Goal: Task Accomplishment & Management: Complete application form

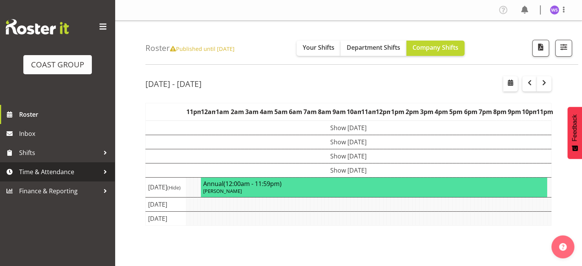
click at [70, 172] on span "Time & Attendance" at bounding box center [59, 171] width 80 height 11
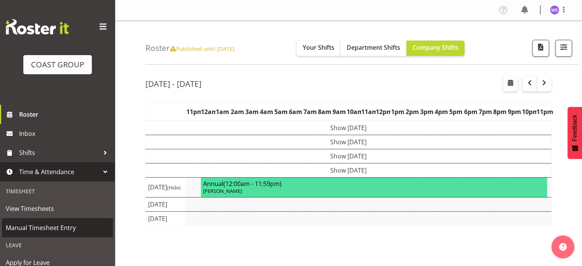
click at [64, 231] on span "Manual Timesheet Entry" at bounding box center [57, 227] width 103 height 11
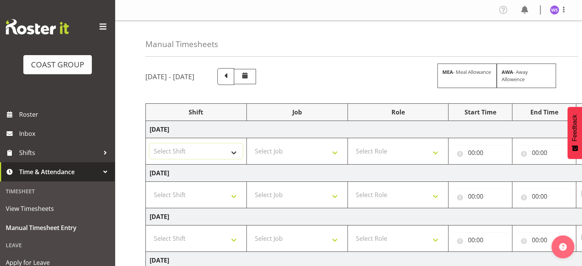
click at [218, 158] on select "Select Shift Break AHICE Break ATSNZ Break Aerospace Break All Blacks casual Br…" at bounding box center [196, 150] width 93 height 15
select select "62216"
click at [150, 143] on select "Select Shift Break AHICE Break ATSNZ Break Aerospace Break All Blacks casual Br…" at bounding box center [196, 150] width 93 height 15
select select "9478"
click at [250, 143] on select "Select Job 1 Carlton Events 1 Carlton Hamilton 1 Carlton Wellington 1 EHS WAREH…" at bounding box center [296, 150] width 93 height 15
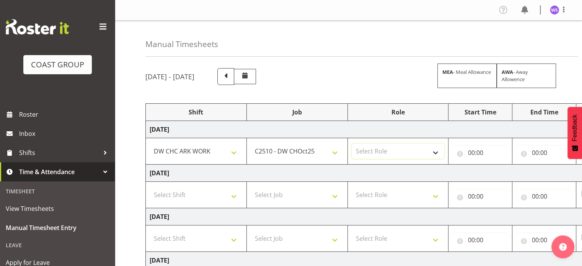
click at [384, 146] on select "Select Role SIGN SHOP" at bounding box center [397, 150] width 93 height 15
select select "541"
click at [351, 143] on select "Select Role SIGN SHOP" at bounding box center [397, 150] width 93 height 15
click at [470, 151] on input "00:00" at bounding box center [480, 152] width 56 height 15
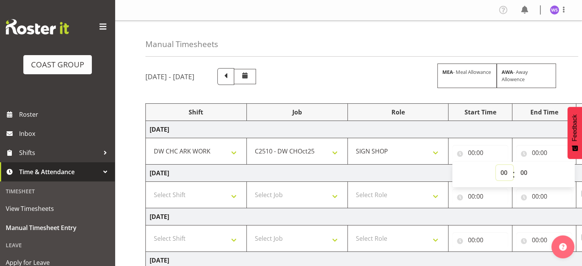
click at [502, 169] on select "00 01 02 03 04 05 06 07 08 09 10 11 12 13 14 15 16 17 18 19 20 21 22 23" at bounding box center [504, 172] width 17 height 15
select select "6"
click at [496, 165] on select "00 01 02 03 04 05 06 07 08 09 10 11 12 13 14 15 16 17 18 19 20 21 22 23" at bounding box center [504, 172] width 17 height 15
type input "06:00"
click at [524, 173] on select "00 01 02 03 04 05 06 07 08 09 10 11 12 13 14 15 16 17 18 19 20 21 22 23 24 25 2…" at bounding box center [523, 172] width 17 height 15
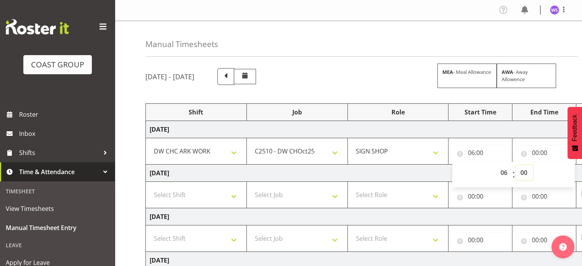
select select "30"
click at [515, 165] on select "00 01 02 03 04 05 06 07 08 09 10 11 12 13 14 15 16 17 18 19 20 21 22 23 24 25 2…" at bounding box center [523, 172] width 17 height 15
type input "06:30"
click at [536, 150] on input "00:00" at bounding box center [544, 152] width 56 height 15
click at [565, 170] on select "00 01 02 03 04 05 06 07 08 09 10 11 12 13 14 15 16 17 18 19 20 21 22 23" at bounding box center [567, 172] width 17 height 15
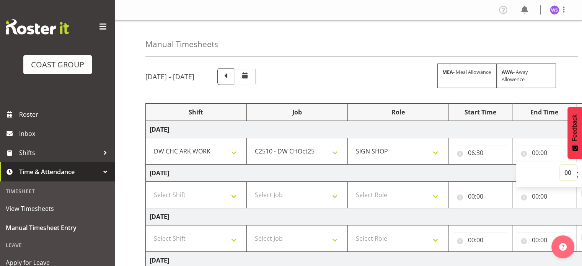
select select "17"
click at [559, 165] on select "00 01 02 03 04 05 06 07 08 09 10 11 12 13 14 15 16 17 18 19 20 21 22 23" at bounding box center [567, 172] width 17 height 15
type input "17:00"
click at [234, 193] on select "Select Shift Break AHICE Break ATSNZ Break Aerospace Break All Blacks casual Br…" at bounding box center [196, 194] width 93 height 15
select select "62216"
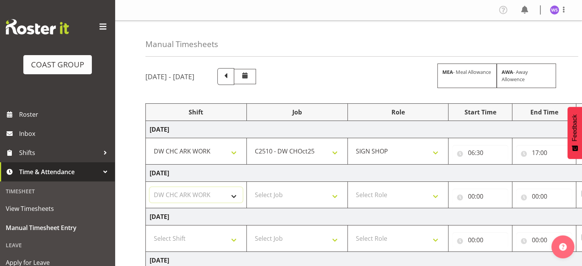
click at [150, 187] on select "Select Shift Break AHICE Break ATSNZ Break Aerospace Break All Blacks casual Br…" at bounding box center [196, 194] width 93 height 15
select select "9478"
click at [250, 187] on select "Select Job 1 Carlton Events 1 Carlton Hamilton 1 Carlton Wellington 1 EHS WAREH…" at bounding box center [296, 194] width 93 height 15
click at [386, 190] on select "Select Role SIGN SHOP" at bounding box center [397, 194] width 93 height 15
select select "541"
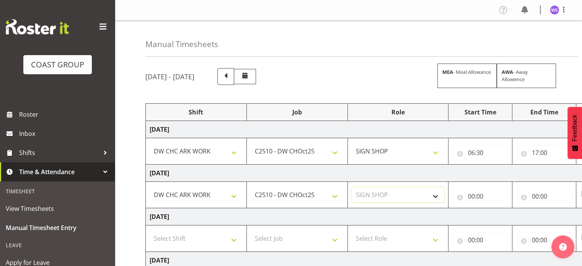
click at [351, 187] on select "Select Role SIGN SHOP" at bounding box center [397, 194] width 93 height 15
click at [471, 195] on input "00:00" at bounding box center [480, 196] width 56 height 15
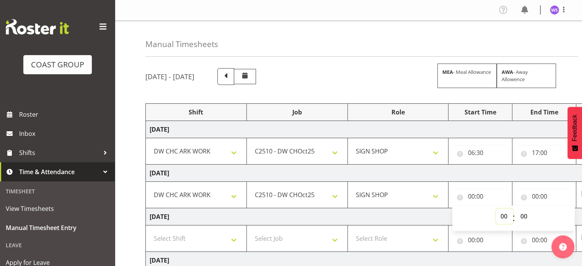
click at [504, 215] on select "00 01 02 03 04 05 06 07 08 09 10 11 12 13 14 15 16 17 18 19 20 21 22 23" at bounding box center [504, 215] width 17 height 15
select select "6"
click at [496, 208] on select "00 01 02 03 04 05 06 07 08 09 10 11 12 13 14 15 16 17 18 19 20 21 22 23" at bounding box center [504, 215] width 17 height 15
type input "06:00"
click at [524, 214] on select "00 01 02 03 04 05 06 07 08 09 10 11 12 13 14 15 16 17 18 19 20 21 22 23 24 25 2…" at bounding box center [523, 215] width 17 height 15
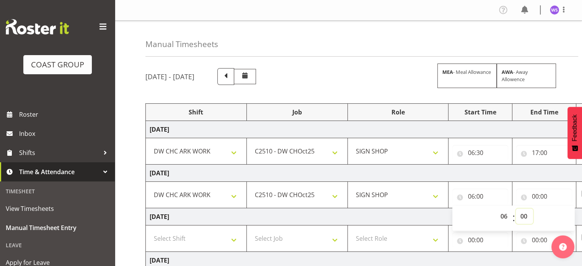
select select "45"
click at [515, 208] on select "00 01 02 03 04 05 06 07 08 09 10 11 12 13 14 15 16 17 18 19 20 21 22 23 24 25 2…" at bounding box center [523, 215] width 17 height 15
type input "06:45"
click at [536, 196] on input "00:00" at bounding box center [544, 196] width 56 height 15
click at [567, 213] on select "00 01 02 03 04 05 06 07 08 09 10 11 12 13 14 15 16 17 18 19 20 21 22 23" at bounding box center [567, 215] width 17 height 15
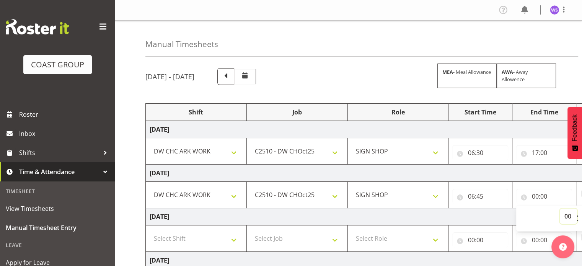
select select "20"
click at [559, 208] on select "00 01 02 03 04 05 06 07 08 09 10 11 12 13 14 15 16 17 18 19 20 21 22 23" at bounding box center [567, 215] width 17 height 15
type input "20:00"
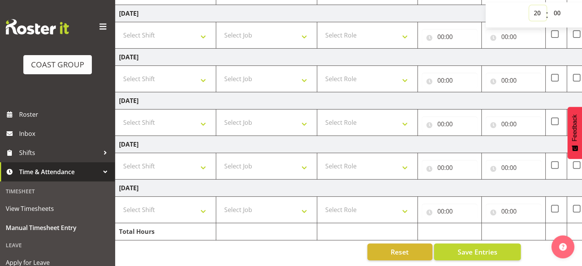
scroll to position [0, 46]
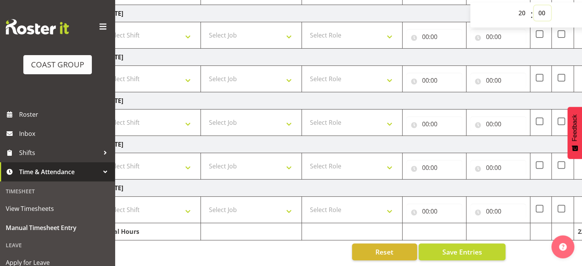
click at [540, 9] on select "00 01 02 03 04 05 06 07 08 09 10 11 12 13 14 15 16 17 18 19 20 21 22 23 24 25 2…" at bounding box center [541, 12] width 17 height 15
select select "30"
click at [533, 5] on select "00 01 02 03 04 05 06 07 08 09 10 11 12 13 14 15 16 17 18 19 20 21 22 23 24 25 2…" at bounding box center [541, 12] width 17 height 15
type input "20:30"
click at [184, 29] on select "Select Shift Break AHICE Break ATSNZ Break Aerospace Break All Blacks casual Br…" at bounding box center [150, 35] width 93 height 15
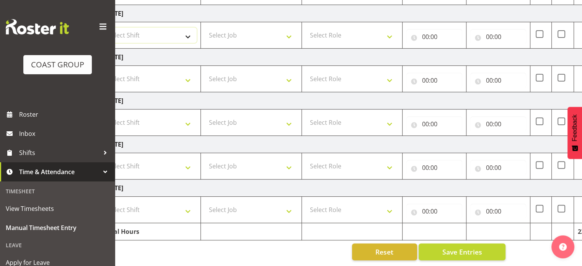
select select "62216"
click at [104, 28] on select "Select Shift Break AHICE Break ATSNZ Break Aerospace Break All Blacks casual Br…" at bounding box center [150, 35] width 93 height 15
select select "9478"
click at [205, 28] on select "Select Job 1 Carlton Events 1 Carlton Hamilton 1 Carlton Wellington 1 EHS WAREH…" at bounding box center [251, 35] width 93 height 15
click at [355, 30] on select "Select Role SIGN SHOP" at bounding box center [352, 35] width 93 height 15
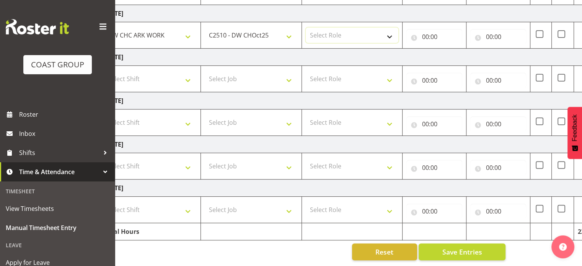
select select "541"
click at [306, 28] on select "Select Role SIGN SHOP" at bounding box center [352, 35] width 93 height 15
click at [425, 30] on input "00:00" at bounding box center [434, 36] width 56 height 15
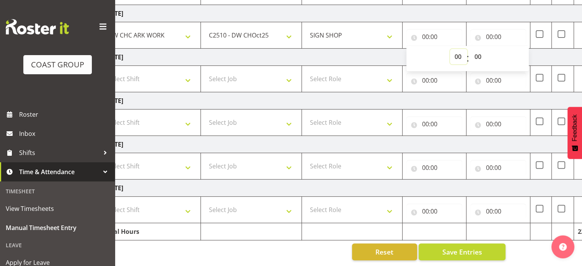
click at [457, 52] on select "00 01 02 03 04 05 06 07 08 09 10 11 12 13 14 15 16 17 18 19 20 21 22 23" at bounding box center [458, 56] width 17 height 15
select select "6"
click at [450, 49] on select "00 01 02 03 04 05 06 07 08 09 10 11 12 13 14 15 16 17 18 19 20 21 22 23" at bounding box center [458, 56] width 17 height 15
type input "06:00"
click at [475, 50] on select "00 01 02 03 04 05 06 07 08 09 10 11 12 13 14 15 16 17 18 19 20 21 22 23 24 25 2…" at bounding box center [478, 56] width 17 height 15
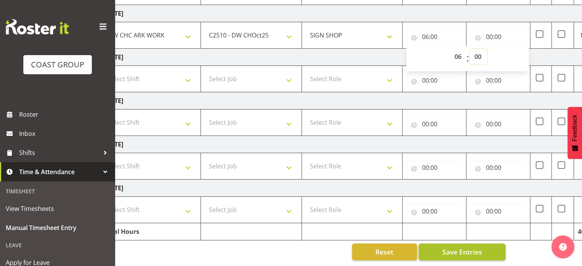
select select "45"
click at [470, 49] on select "00 01 02 03 04 05 06 07 08 09 10 11 12 13 14 15 16 17 18 19 20 21 22 23 24 25 2…" at bounding box center [478, 56] width 17 height 15
type input "06:45"
click at [487, 32] on input "00:00" at bounding box center [498, 36] width 56 height 15
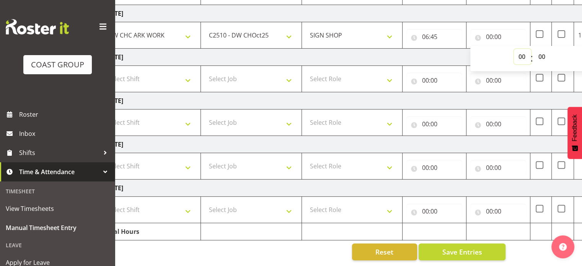
click at [518, 52] on select "00 01 02 03 04 05 06 07 08 09 10 11 12 13 14 15 16 17 18 19 20 21 22 23" at bounding box center [522, 56] width 17 height 15
select select "16"
click at [514, 49] on select "00 01 02 03 04 05 06 07 08 09 10 11 12 13 14 15 16 17 18 19 20 21 22 23" at bounding box center [522, 56] width 17 height 15
type input "16:00"
click at [181, 158] on select "Select Shift Break AHICE Break ATSNZ Break Aerospace Break All Blacks casual Br…" at bounding box center [150, 165] width 93 height 15
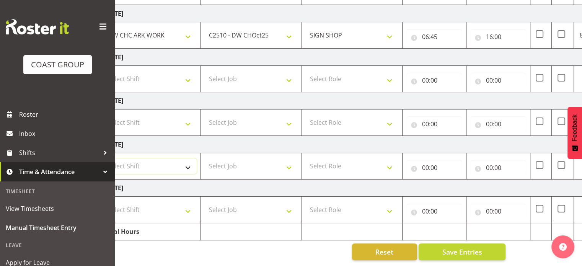
select select "62216"
click at [104, 158] on select "Select Shift Break AHICE Break ATSNZ Break Aerospace Break All Blacks casual Br…" at bounding box center [150, 165] width 93 height 15
select select "9478"
click at [205, 158] on select "Select Job 1 Carlton Events 1 Carlton Hamilton 1 Carlton Wellington 1 EHS WAREH…" at bounding box center [251, 165] width 93 height 15
click at [351, 161] on select "Select Role SIGN SHOP" at bounding box center [352, 165] width 93 height 15
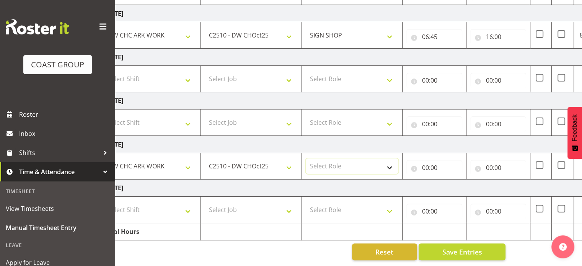
select select "541"
click at [306, 158] on select "Select Role SIGN SHOP" at bounding box center [352, 165] width 93 height 15
click at [426, 160] on input "00:00" at bounding box center [434, 167] width 56 height 15
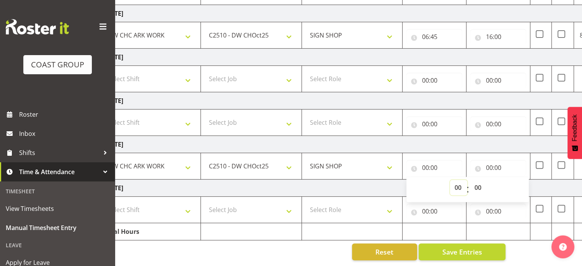
click at [455, 180] on select "00 01 02 03 04 05 06 07 08 09 10 11 12 13 14 15 16 17 18 19 20 21 22 23" at bounding box center [458, 187] width 17 height 15
select select "6"
click at [450, 180] on select "00 01 02 03 04 05 06 07 08 09 10 11 12 13 14 15 16 17 18 19 20 21 22 23" at bounding box center [458, 187] width 17 height 15
type input "06:00"
click at [477, 180] on select "00 01 02 03 04 05 06 07 08 09 10 11 12 13 14 15 16 17 18 19 20 21 22 23 24 25 2…" at bounding box center [478, 187] width 17 height 15
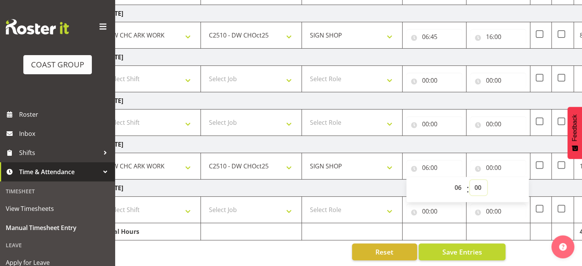
select select "45"
click at [470, 180] on select "00 01 02 03 04 05 06 07 08 09 10 11 12 13 14 15 16 17 18 19 20 21 22 23 24 25 2…" at bounding box center [478, 187] width 17 height 15
type input "06:45"
click at [487, 160] on input "00:00" at bounding box center [498, 167] width 56 height 15
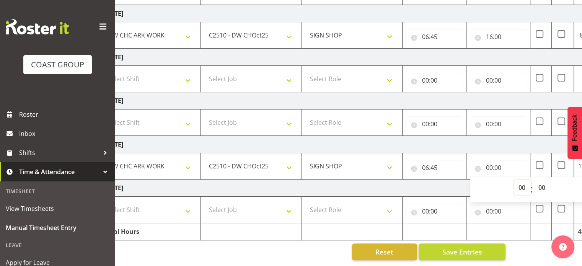
click at [521, 181] on select "00 01 02 03 04 05 06 07 08 09 10 11 12 13 14 15 16 17 18 19 20 21 22 23" at bounding box center [522, 187] width 17 height 15
select select "17"
click at [514, 180] on select "00 01 02 03 04 05 06 07 08 09 10 11 12 13 14 15 16 17 18 19 20 21 22 23" at bounding box center [522, 187] width 17 height 15
type input "17:00"
click at [522, 181] on select "00 01 02 03 04 05 06 07 08 09 10 11 12 13 14 15 16 17 18 19 20 21 22 23" at bounding box center [522, 187] width 17 height 15
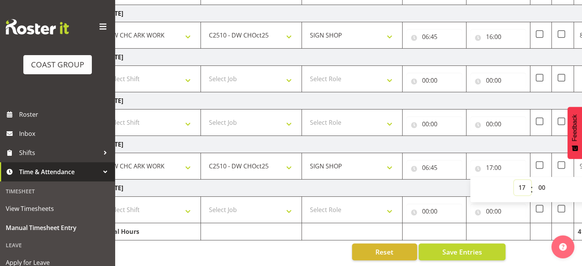
select select "16"
click at [514, 180] on select "00 01 02 03 04 05 06 07 08 09 10 11 12 13 14 15 16 17 18 19 20 21 22 23" at bounding box center [522, 187] width 17 height 15
type input "16:00"
click at [540, 180] on select "00 01 02 03 04 05 06 07 08 09 10 11 12 13 14 15 16 17 18 19 20 21 22 23 24 25 2…" at bounding box center [541, 187] width 17 height 15
select select "30"
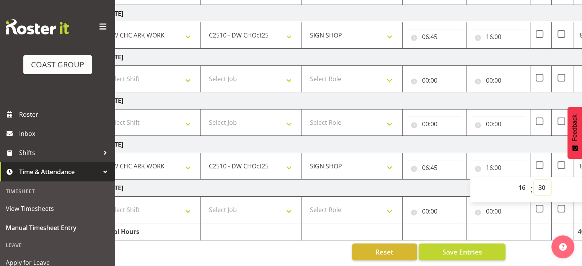
click at [533, 180] on select "00 01 02 03 04 05 06 07 08 09 10 11 12 13 14 15 16 17 18 19 20 21 22 23 24 25 2…" at bounding box center [541, 187] width 17 height 15
type input "16:30"
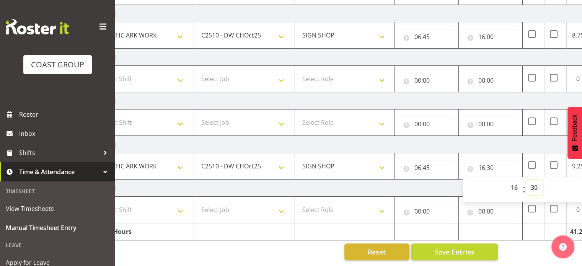
scroll to position [0, 61]
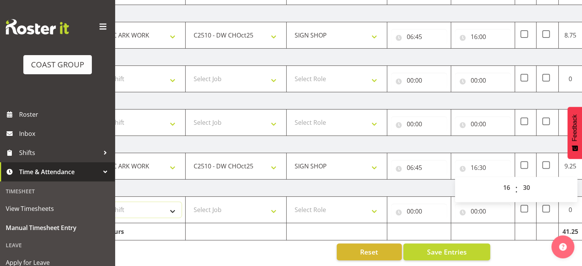
click at [167, 205] on select "Select Shift Break AHICE Break ATSNZ Break Aerospace Break All Blacks casual Br…" at bounding box center [134, 209] width 93 height 15
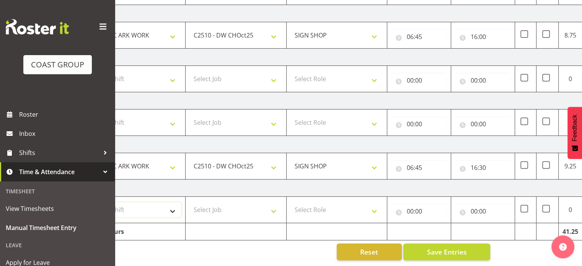
select select "62216"
click at [88, 202] on select "Select Shift Break AHICE Break ATSNZ Break Aerospace Break All Blacks casual Br…" at bounding box center [134, 209] width 93 height 15
select select "9478"
click at [189, 202] on select "Select Job 1 Carlton Events 1 Carlton Hamilton 1 Carlton Wellington 1 EHS WAREH…" at bounding box center [235, 209] width 93 height 15
click at [290, 202] on select "Select Role SIGN SHOP" at bounding box center [336, 209] width 93 height 15
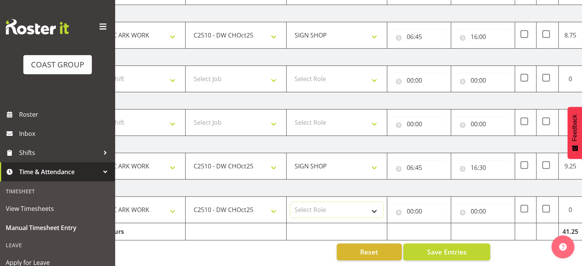
select select "541"
click at [290, 202] on select "Select Role SIGN SHOP" at bounding box center [336, 209] width 93 height 15
click at [410, 207] on input "00:00" at bounding box center [419, 210] width 56 height 15
click at [441, 223] on select "00 01 02 03 04 05 06 07 08 09 10 11 12 13 14 15 16 17 18 19 20 21 22 23" at bounding box center [442, 230] width 17 height 15
select select "6"
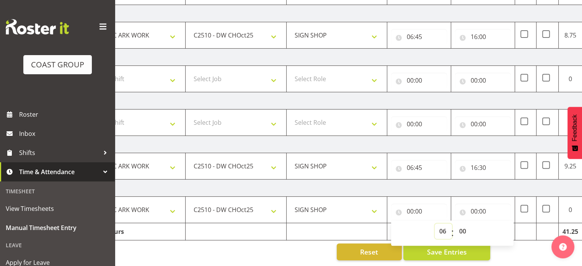
click at [434, 223] on select "00 01 02 03 04 05 06 07 08 09 10 11 12 13 14 15 16 17 18 19 20 21 22 23" at bounding box center [442, 230] width 17 height 15
type input "06:00"
click at [460, 225] on select "00 01 02 03 04 05 06 07 08 09 10 11 12 13 14 15 16 17 18 19 20 21 22 23 24 25 2…" at bounding box center [462, 230] width 17 height 15
select select "30"
click at [454, 223] on select "00 01 02 03 04 05 06 07 08 09 10 11 12 13 14 15 16 17 18 19 20 21 22 23 24 25 2…" at bounding box center [462, 230] width 17 height 15
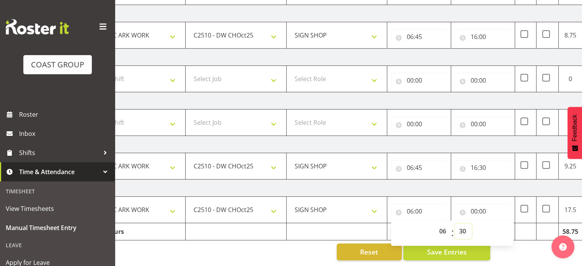
type input "06:30"
click at [474, 206] on input "00:00" at bounding box center [483, 210] width 56 height 15
click at [505, 225] on select "00 01 02 03 04 05 06 07 08 09 10 11 12 13 14 15 16 17 18 19 20 21 22 23" at bounding box center [506, 230] width 17 height 15
select select "17"
click at [498, 223] on select "00 01 02 03 04 05 06 07 08 09 10 11 12 13 14 15 16 17 18 19 20 21 22 23" at bounding box center [506, 230] width 17 height 15
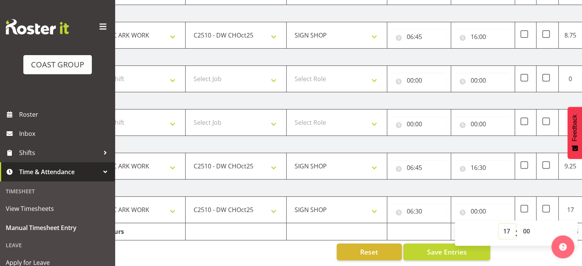
type input "17:00"
click at [265, 207] on select "1 Carlton Events 1 Carlton Hamilton 1 Carlton Wellington 1 EHS WAREHOUSE/OFFICE…" at bounding box center [235, 209] width 93 height 15
select select "6648"
click at [189, 202] on select "1 Carlton Events 1 Carlton Hamilton 1 Carlton Wellington 1 EHS WAREHOUSE/OFFICE…" at bounding box center [235, 209] width 93 height 15
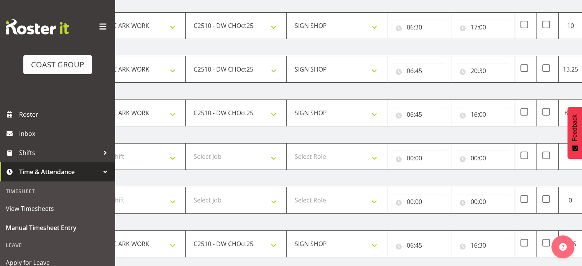
scroll to position [106, 0]
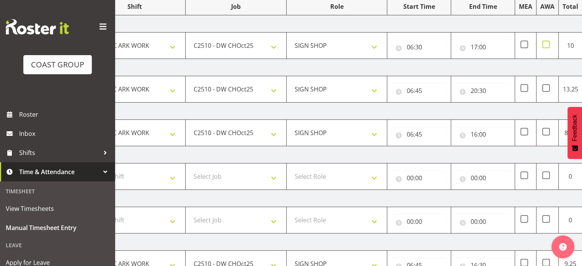
click at [546, 42] on span at bounding box center [546, 45] width 8 height 8
click at [546, 42] on input "checkbox" at bounding box center [544, 44] width 5 height 5
checkbox input "true"
click at [546, 89] on span at bounding box center [546, 88] width 8 height 8
click at [546, 89] on input "checkbox" at bounding box center [544, 88] width 5 height 5
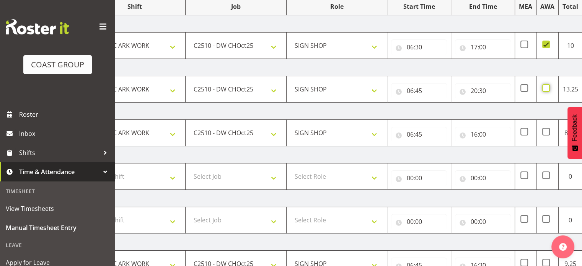
checkbox input "true"
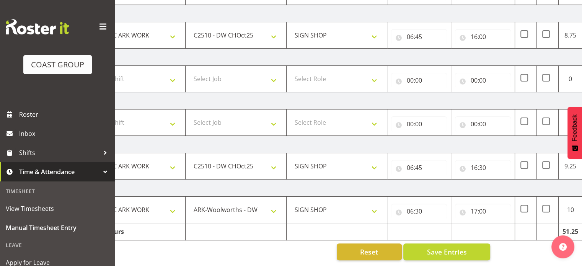
scroll to position [207, 0]
click at [545, 205] on span at bounding box center [546, 209] width 8 height 8
click at [545, 206] on input "checkbox" at bounding box center [544, 208] width 5 height 5
checkbox input "true"
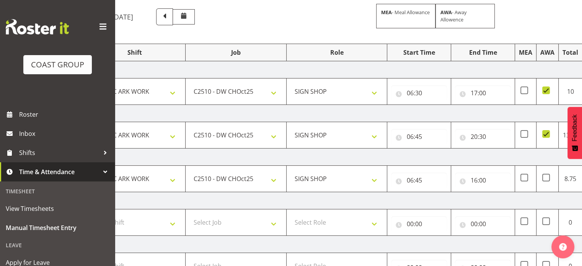
scroll to position [44, 0]
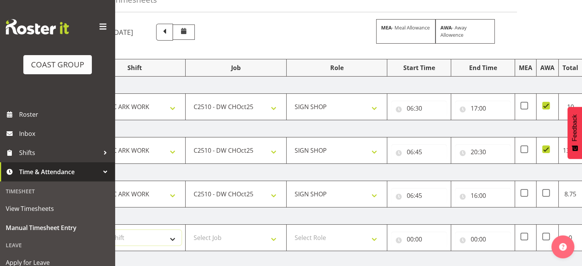
click at [169, 236] on select "Select Shift Break AHICE Break ATSNZ Break Aerospace Break All Blacks casual Br…" at bounding box center [134, 237] width 93 height 15
select select "62216"
click at [88, 230] on select "Select Shift Break AHICE Break ATSNZ Break Aerospace Break All Blacks casual Br…" at bounding box center [134, 237] width 93 height 15
click at [237, 233] on select "Select Job 1 Carlton Events 1 Carlton Hamilton 1 Carlton Wellington 1 EHS WAREH…" at bounding box center [235, 237] width 93 height 15
click at [189, 230] on select "Select Job 1 Carlton Events 1 Carlton Hamilton 1 Carlton Wellington 1 EHS WAREH…" at bounding box center [235, 237] width 93 height 15
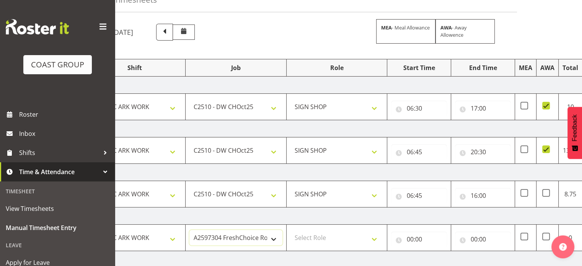
click at [245, 237] on select "1 Carlton Events 1 Carlton Hamilton 1 Carlton Wellington 1 EHS WAREHOUSE/OFFICE…" at bounding box center [235, 237] width 93 height 15
select select "6648"
click at [189, 230] on select "1 Carlton Events 1 Carlton Hamilton 1 Carlton Wellington 1 EHS WAREHOUSE/OFFICE…" at bounding box center [235, 237] width 93 height 15
click at [312, 234] on select "Select Role SIGN SHOP" at bounding box center [336, 237] width 93 height 15
select select "541"
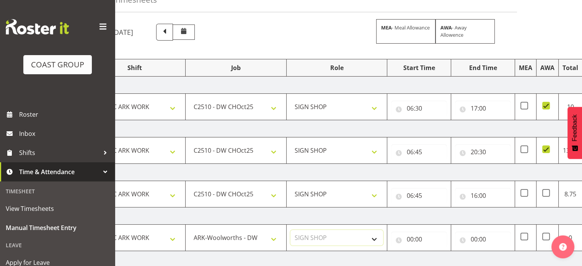
click at [290, 230] on select "Select Role SIGN SHOP" at bounding box center [336, 237] width 93 height 15
click at [410, 237] on input "00:00" at bounding box center [419, 238] width 56 height 15
click at [441, 256] on select "00 01 02 03 04 05 06 07 08 09 10 11 12 13 14 15 16 17 18 19 20 21 22 23" at bounding box center [442, 258] width 17 height 15
select select "6"
click at [434, 251] on select "00 01 02 03 04 05 06 07 08 09 10 11 12 13 14 15 16 17 18 19 20 21 22 23" at bounding box center [442, 258] width 17 height 15
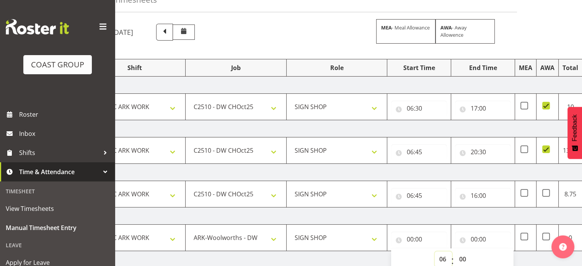
type input "06:00"
click at [476, 238] on input "00:00" at bounding box center [483, 238] width 56 height 15
click at [505, 257] on select "00 01 02 03 04 05 06 07 08 09 10 11 12 13 14 15 16 17 18 19 20 21 22 23" at bounding box center [506, 258] width 17 height 15
select select "17"
click at [498, 251] on select "00 01 02 03 04 05 06 07 08 09 10 11 12 13 14 15 16 17 18 19 20 21 22 23" at bounding box center [506, 258] width 17 height 15
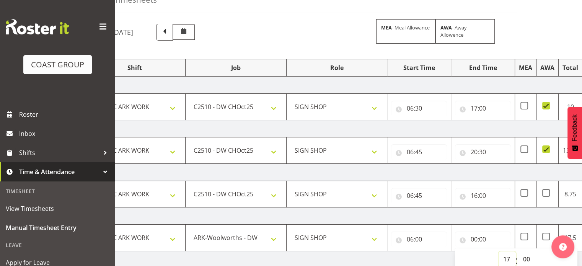
type input "17:00"
click at [475, 237] on input "17:00" at bounding box center [483, 238] width 56 height 15
click at [473, 239] on input "17:00" at bounding box center [483, 238] width 56 height 15
click at [505, 255] on select "00 01 02 03 04 05 06 07 08 09 10 11 12 13 14 15 16 17 18 19 20 21 22 23" at bounding box center [506, 258] width 17 height 15
select select "16"
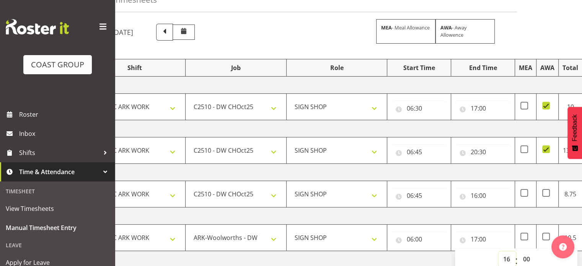
click at [498, 251] on select "00 01 02 03 04 05 06 07 08 09 10 11 12 13 14 15 16 17 18 19 20 21 22 23" at bounding box center [506, 258] width 17 height 15
type input "16:00"
click at [527, 260] on select "00 01 02 03 04 05 06 07 08 09 10 11 12 13 14 15 16 17 18 19 20 21 22 23 24 25 2…" at bounding box center [526, 258] width 17 height 15
select select "20"
click at [518, 251] on select "00 01 02 03 04 05 06 07 08 09 10 11 12 13 14 15 16 17 18 19 20 21 22 23 24 25 2…" at bounding box center [526, 258] width 17 height 15
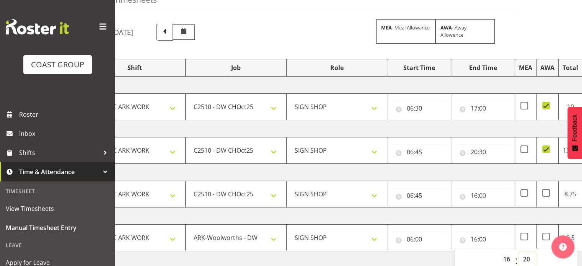
type input "16:20"
click at [526, 257] on select "00 01 02 03 04 05 06 07 08 09 10 11 12 13 14 15 16 17 18 19 20 21 22 23 24 25 2…" at bounding box center [526, 258] width 17 height 15
select select "30"
click at [518, 251] on select "00 01 02 03 04 05 06 07 08 09 10 11 12 13 14 15 16 17 18 19 20 21 22 23 24 25 2…" at bounding box center [526, 258] width 17 height 15
type input "16:30"
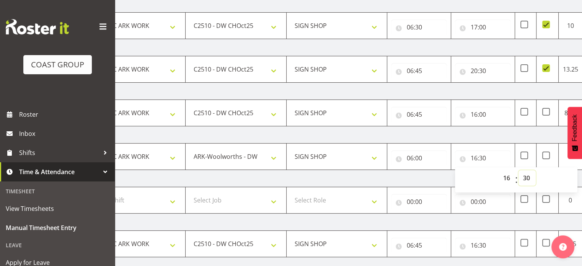
scroll to position [207, 0]
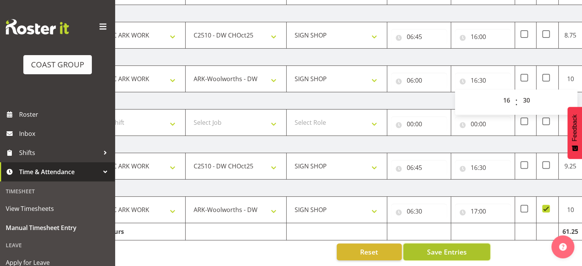
click at [437, 247] on span "Save Entries" at bounding box center [446, 252] width 40 height 10
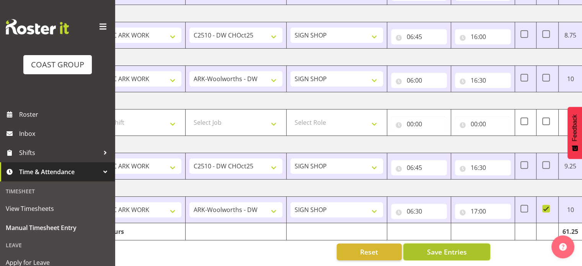
click at [449, 247] on span "Save Entries" at bounding box center [446, 252] width 40 height 10
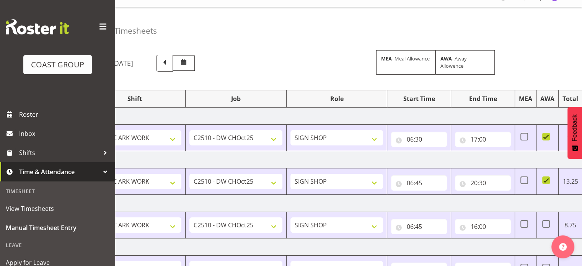
scroll to position [0, 0]
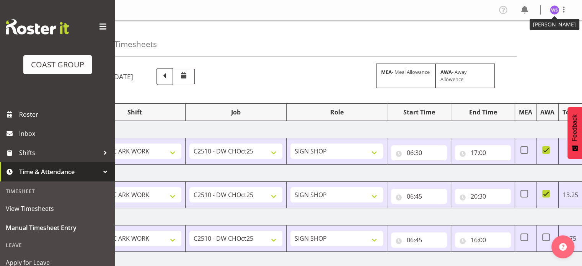
click at [552, 9] on img at bounding box center [553, 9] width 9 height 9
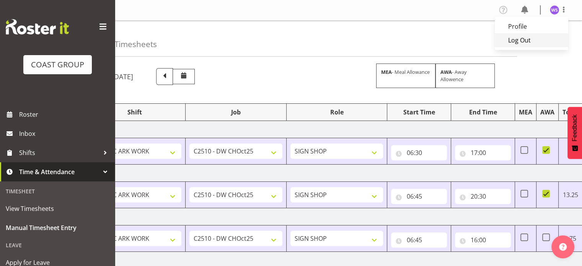
click at [531, 41] on link "Log Out" at bounding box center [530, 40] width 73 height 14
